Goal: Check status: Check status

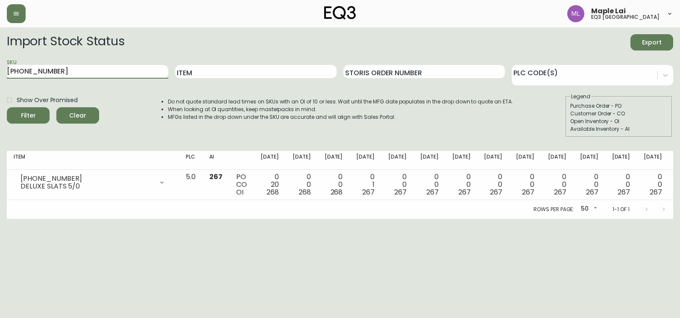
click at [7, 107] on button "Filter" at bounding box center [28, 115] width 43 height 16
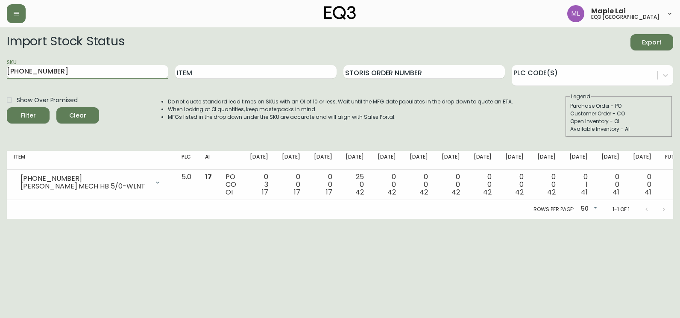
drag, startPoint x: 114, startPoint y: 76, endPoint x: -2, endPoint y: 69, distance: 116.0
click at [0, 69] on html "Maple Lai eq3 [GEOGRAPHIC_DATA] Import Stock Status Export SKU [PHONE_NUMBER] I…" at bounding box center [340, 109] width 680 height 219
paste input "5"
click at [7, 107] on button "Filter" at bounding box center [28, 115] width 43 height 16
drag, startPoint x: 75, startPoint y: 67, endPoint x: 0, endPoint y: 89, distance: 78.0
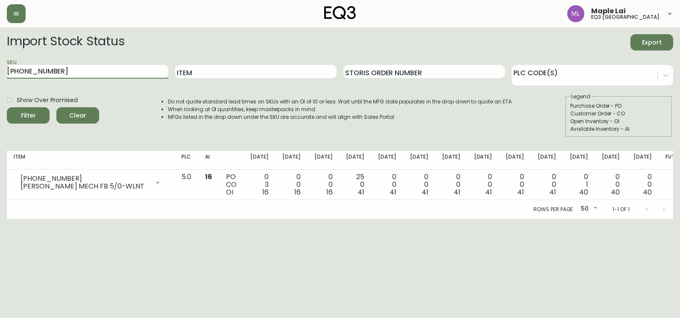
click at [0, 91] on html "Maple Lai eq3 [GEOGRAPHIC_DATA] Import Stock Status Export SKU [PHONE_NUMBER] I…" at bounding box center [340, 109] width 680 height 219
paste input "6"
click at [7, 107] on button "Filter" at bounding box center [28, 115] width 43 height 16
drag, startPoint x: 79, startPoint y: 70, endPoint x: -2, endPoint y: 76, distance: 81.5
click at [0, 76] on html "Maple Lai eq3 [GEOGRAPHIC_DATA] Import Stock Status Export SKU [PHONE_NUMBER] I…" at bounding box center [340, 109] width 680 height 219
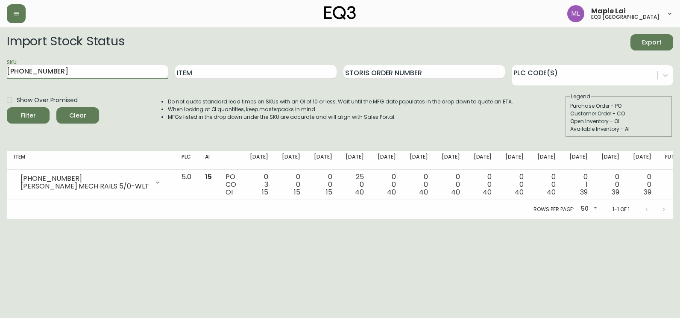
paste input "[PHONE_NUMBER]"
click at [7, 107] on button "Filter" at bounding box center [28, 115] width 43 height 16
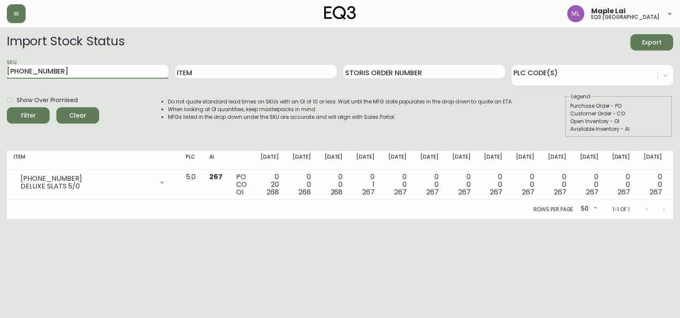
drag, startPoint x: 99, startPoint y: 72, endPoint x: 0, endPoint y: 37, distance: 104.6
click at [0, 60] on html "Maple Lai eq3 [GEOGRAPHIC_DATA] Import Stock Status Export SKU [PHONE_NUMBER] I…" at bounding box center [340, 109] width 680 height 219
paste input "[PHONE_NUMBER]"
type input "[PHONE_NUMBER]"
click at [7, 107] on button "Filter" at bounding box center [28, 115] width 43 height 16
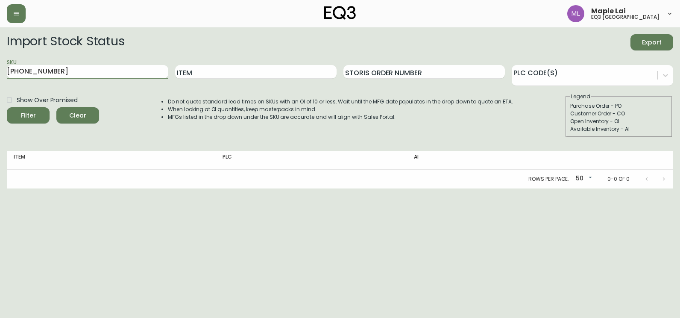
click at [7, 107] on button "Filter" at bounding box center [28, 115] width 43 height 16
